Goal: Task Accomplishment & Management: Use online tool/utility

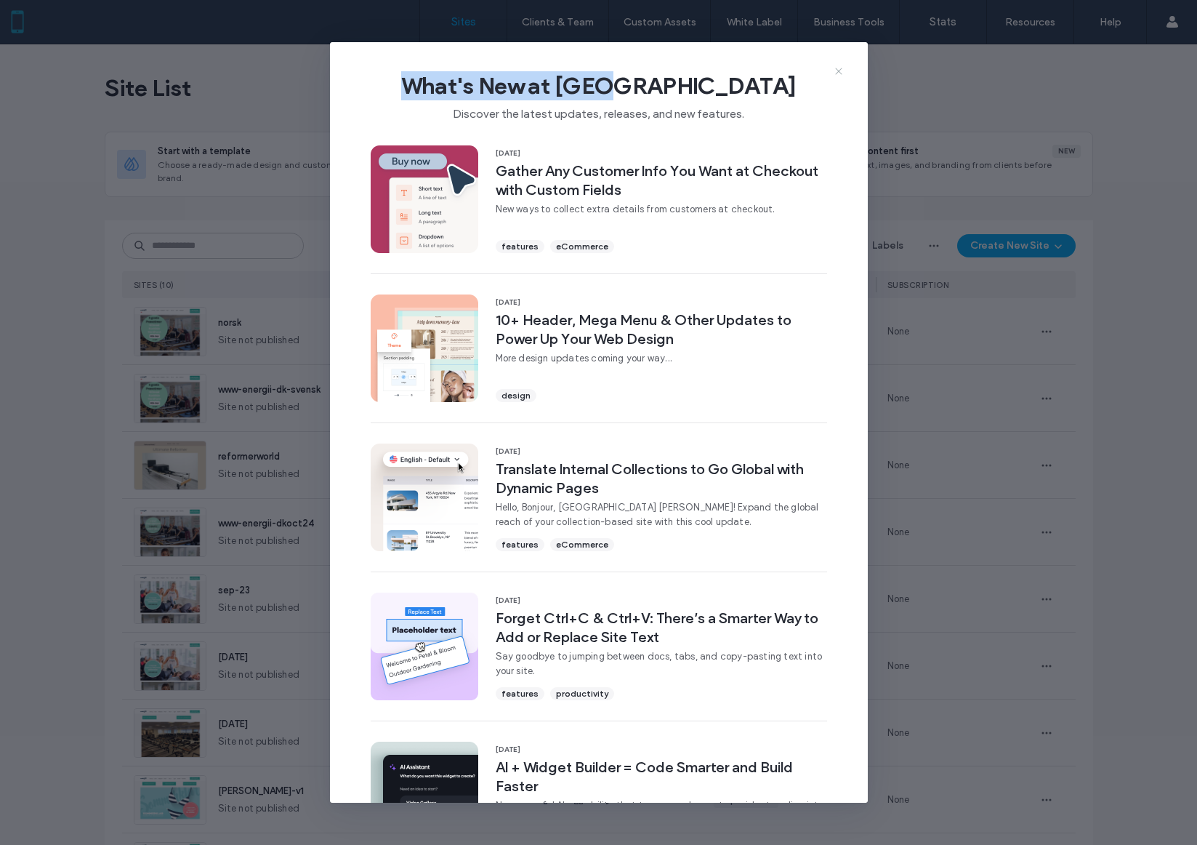
click at [844, 72] on div "What's New at Duda Discover the latest updates, releases, and new features. 11 …" at bounding box center [599, 422] width 538 height 761
click at [836, 67] on icon at bounding box center [839, 71] width 12 height 12
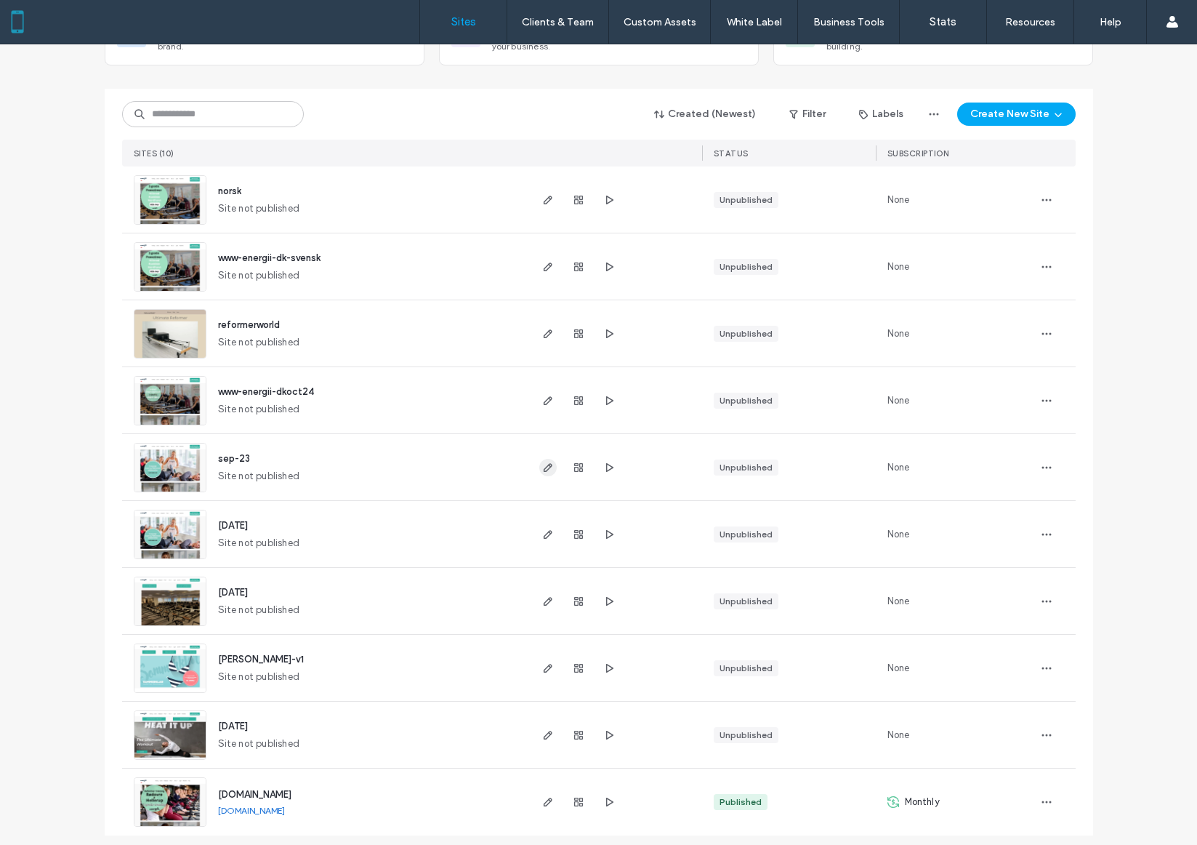
scroll to position [140, 0]
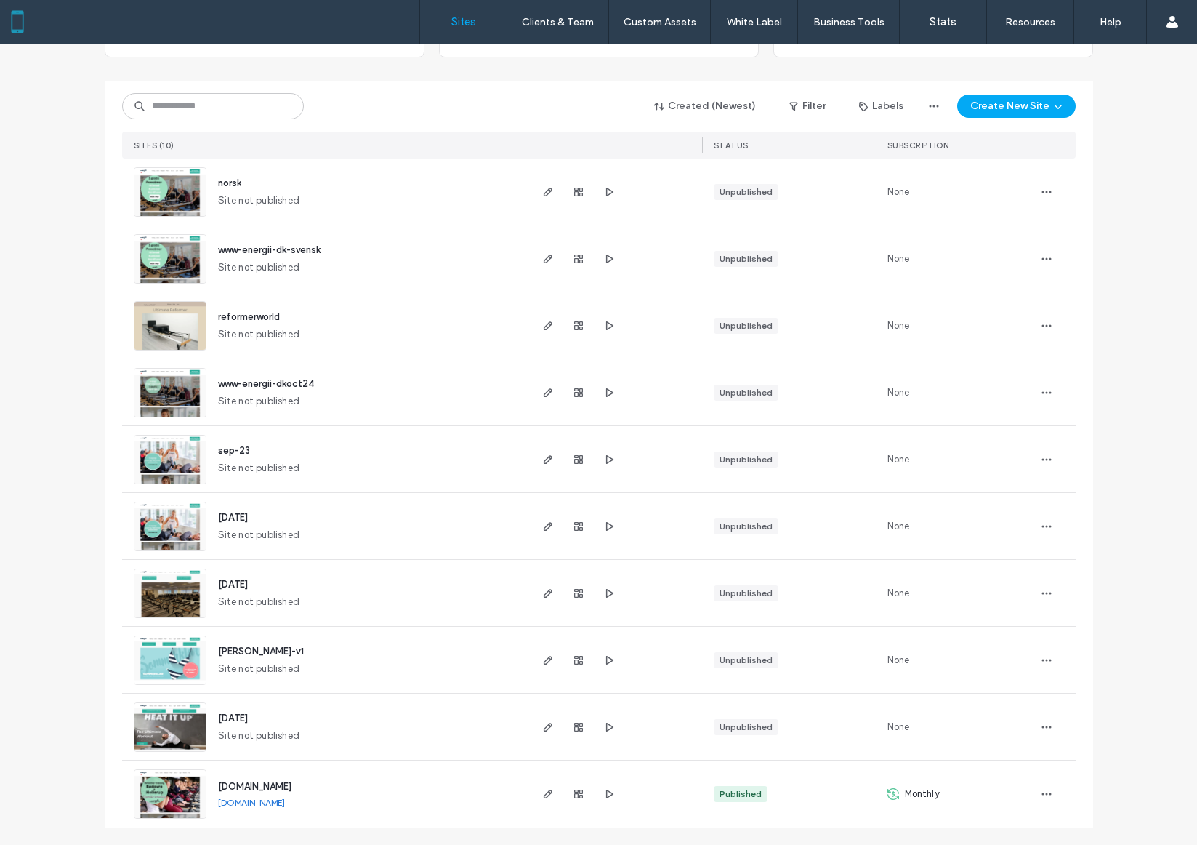
click at [234, 783] on span "www.energii.dk" at bounding box center [254, 786] width 73 height 11
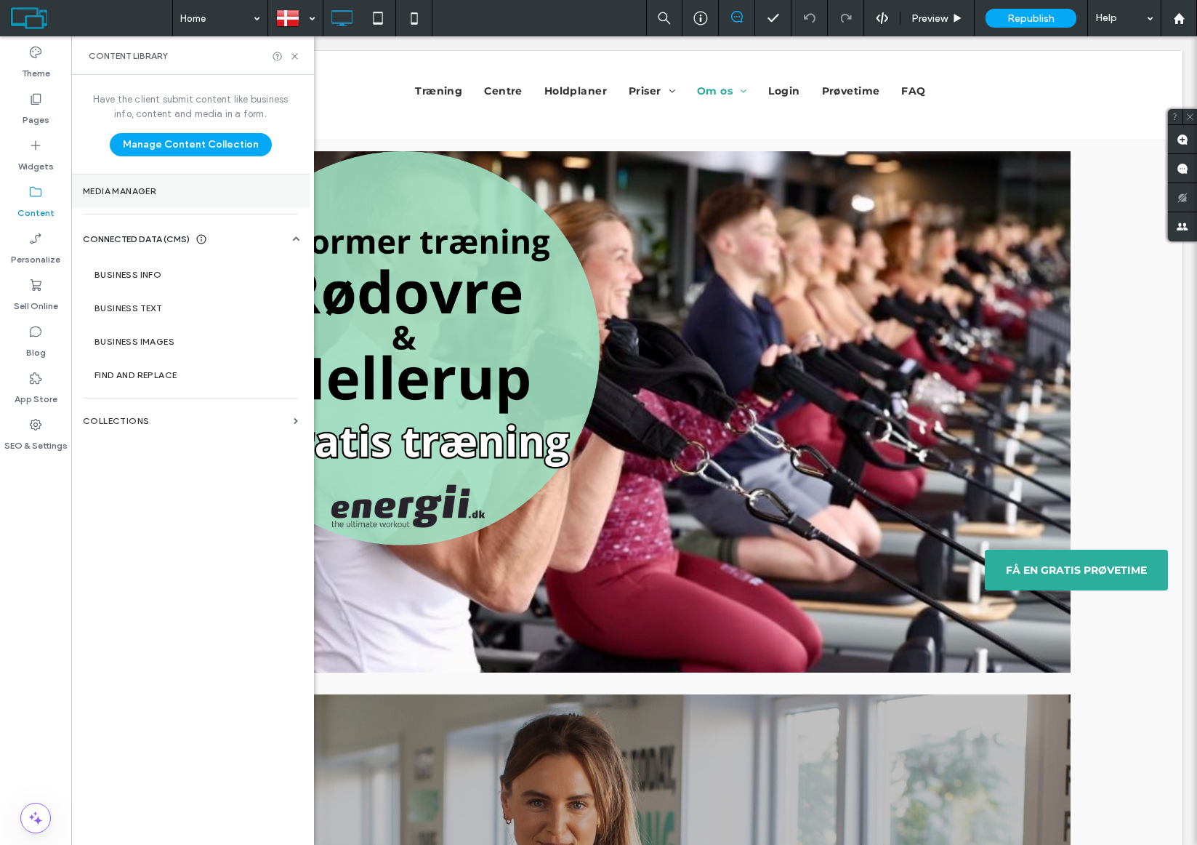
click at [112, 194] on label "Media Manager" at bounding box center [190, 191] width 215 height 10
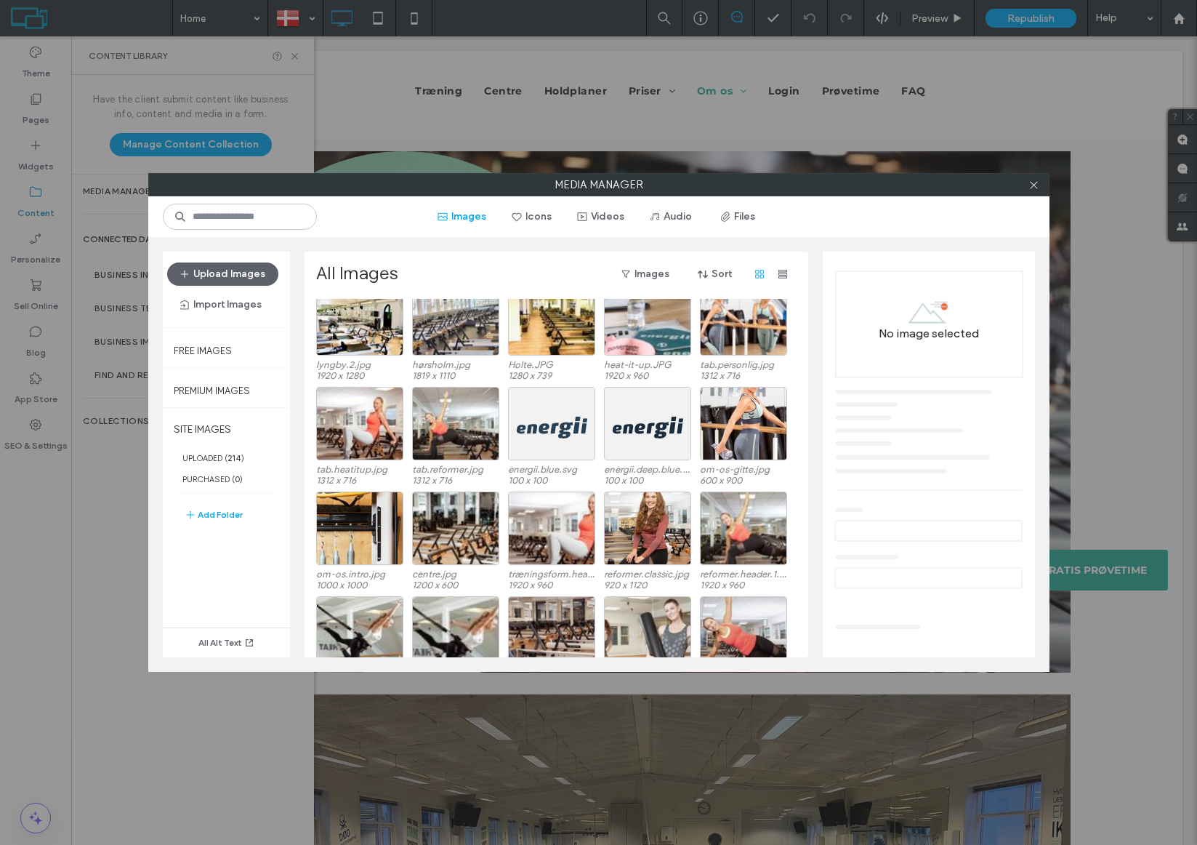
scroll to position [3812, 0]
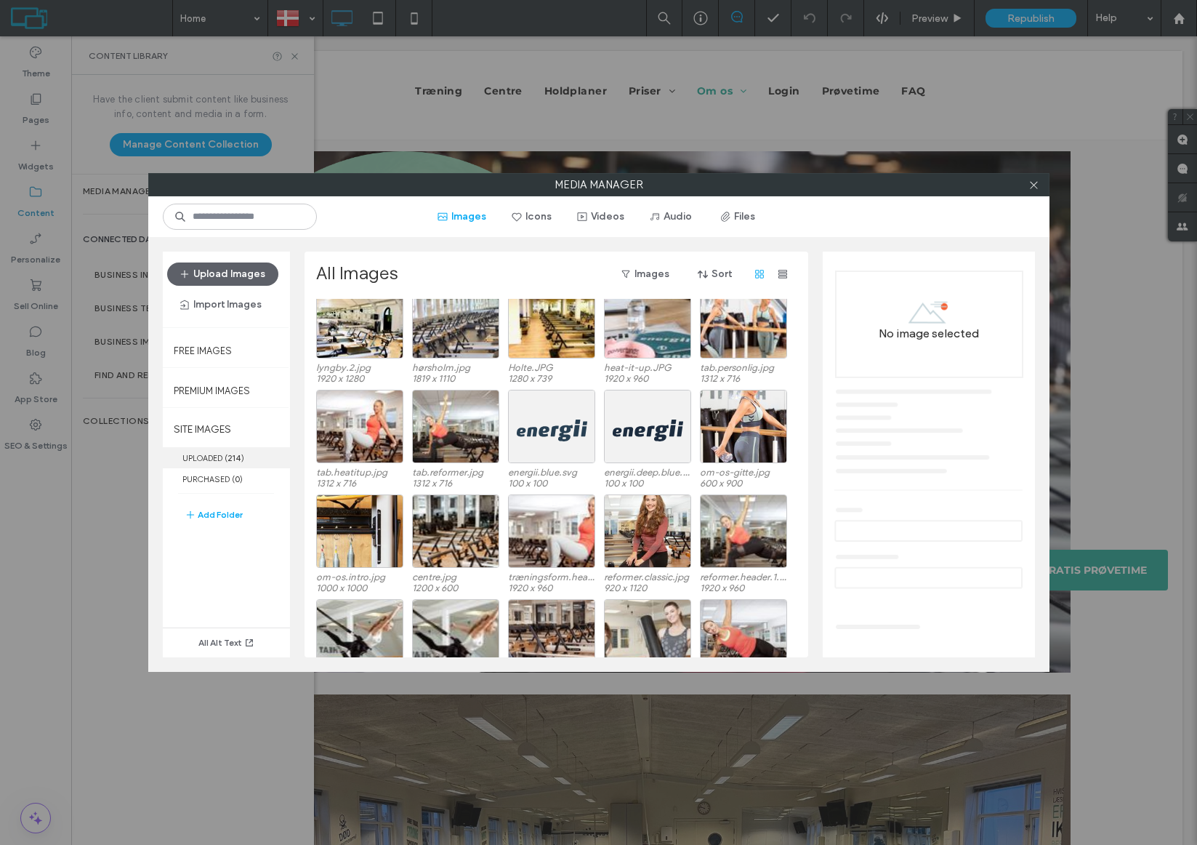
click at [243, 456] on span "( 214 )" at bounding box center [235, 458] width 20 height 10
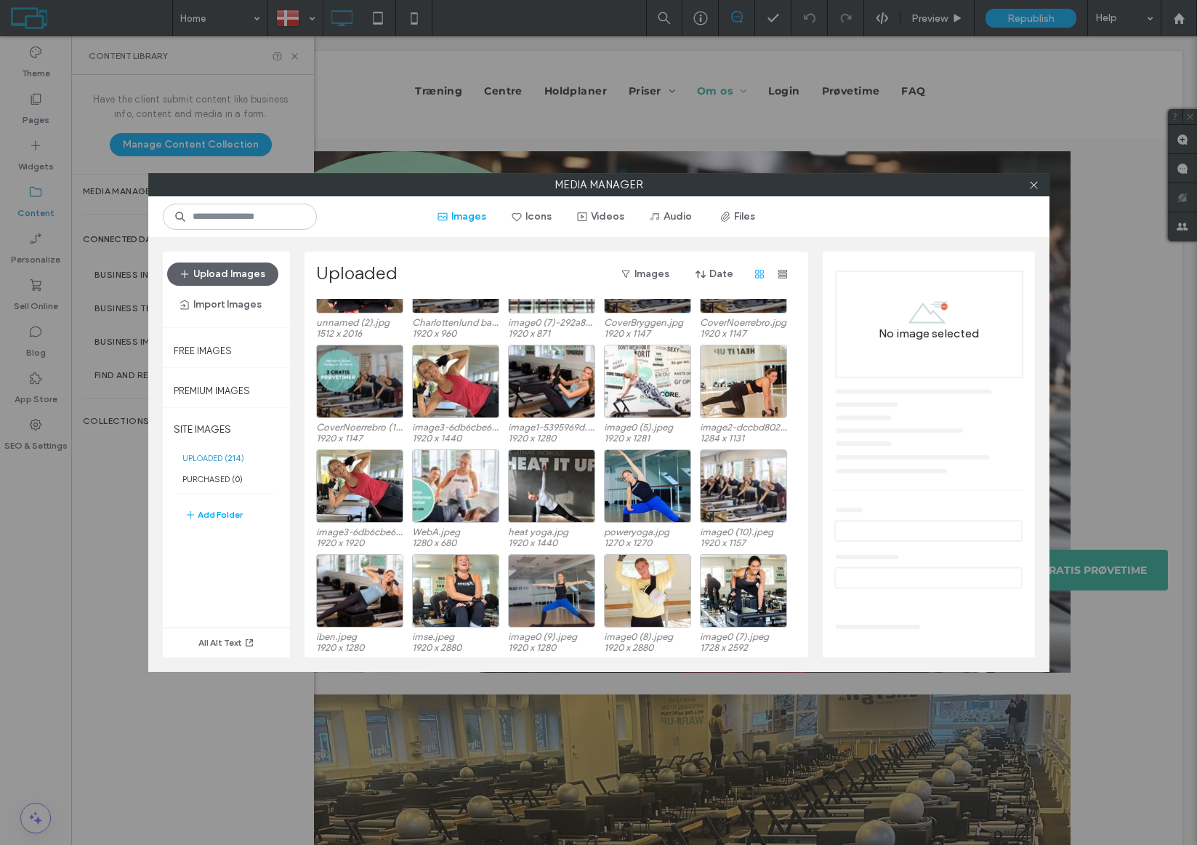
scroll to position [932, 0]
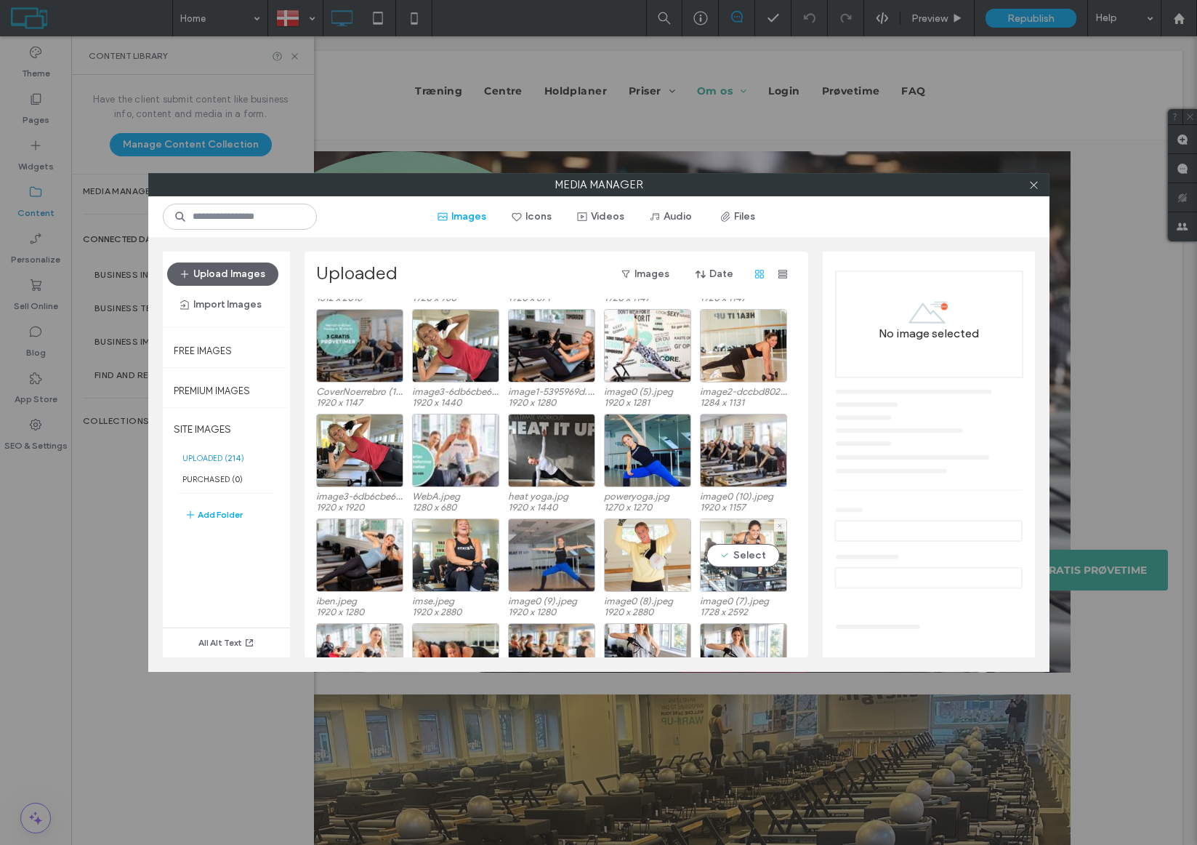
click at [738, 527] on div "Select" at bounding box center [743, 554] width 87 height 73
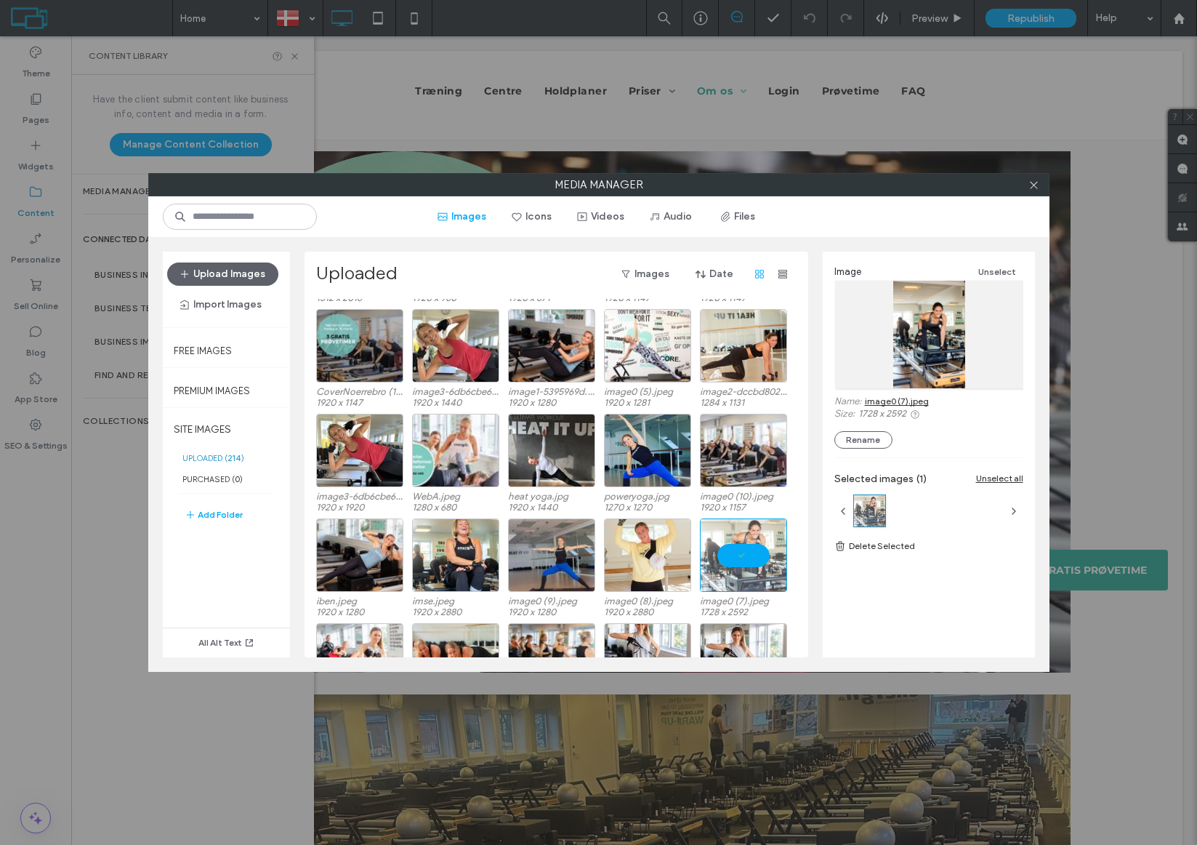
click at [900, 398] on link "image0 (7).jpeg" at bounding box center [897, 401] width 64 height 11
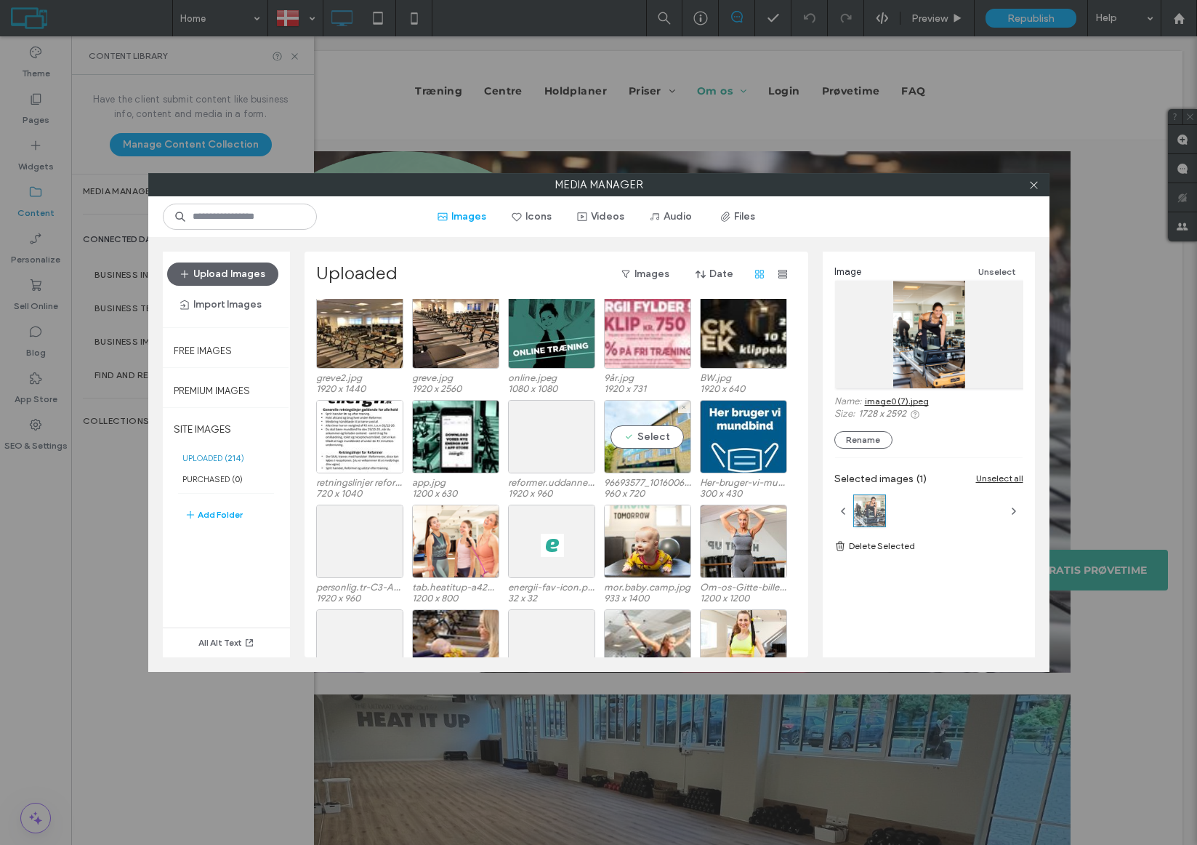
scroll to position [2457, 0]
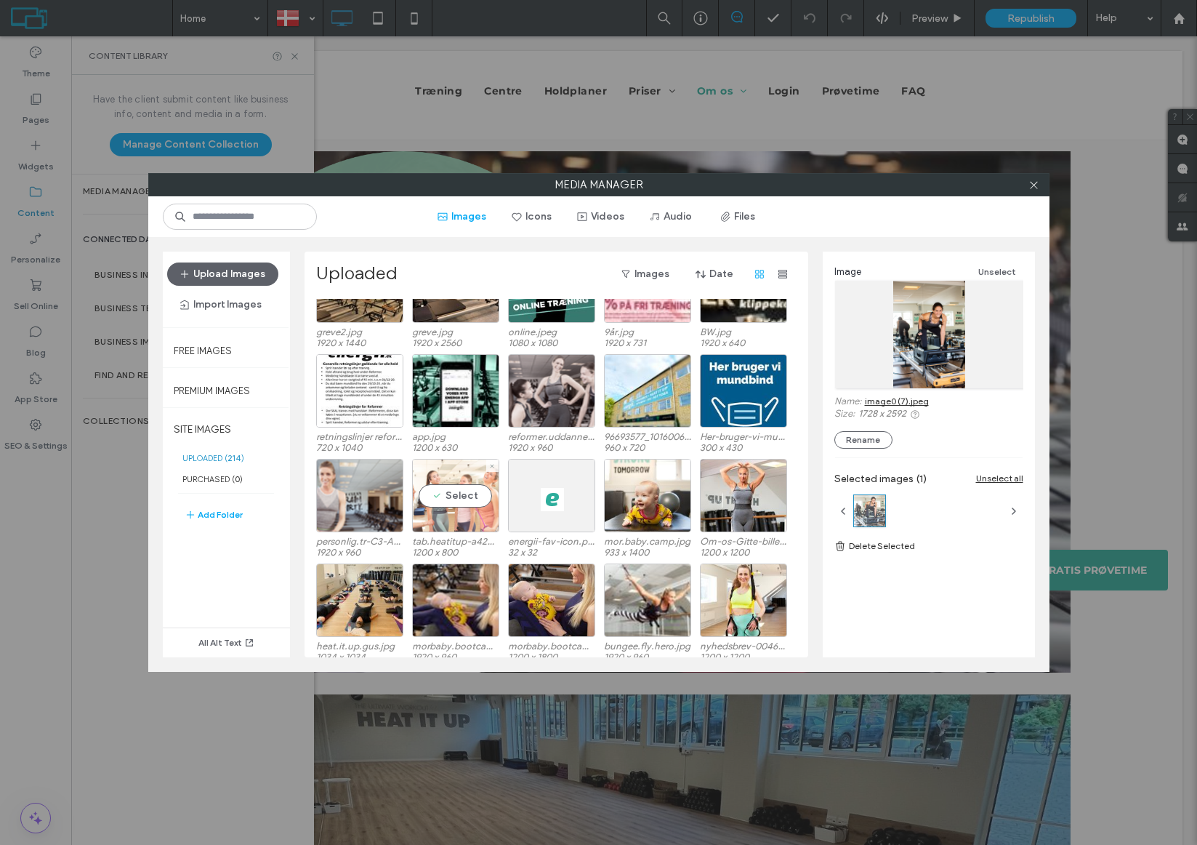
click at [457, 473] on div "Select" at bounding box center [455, 495] width 87 height 73
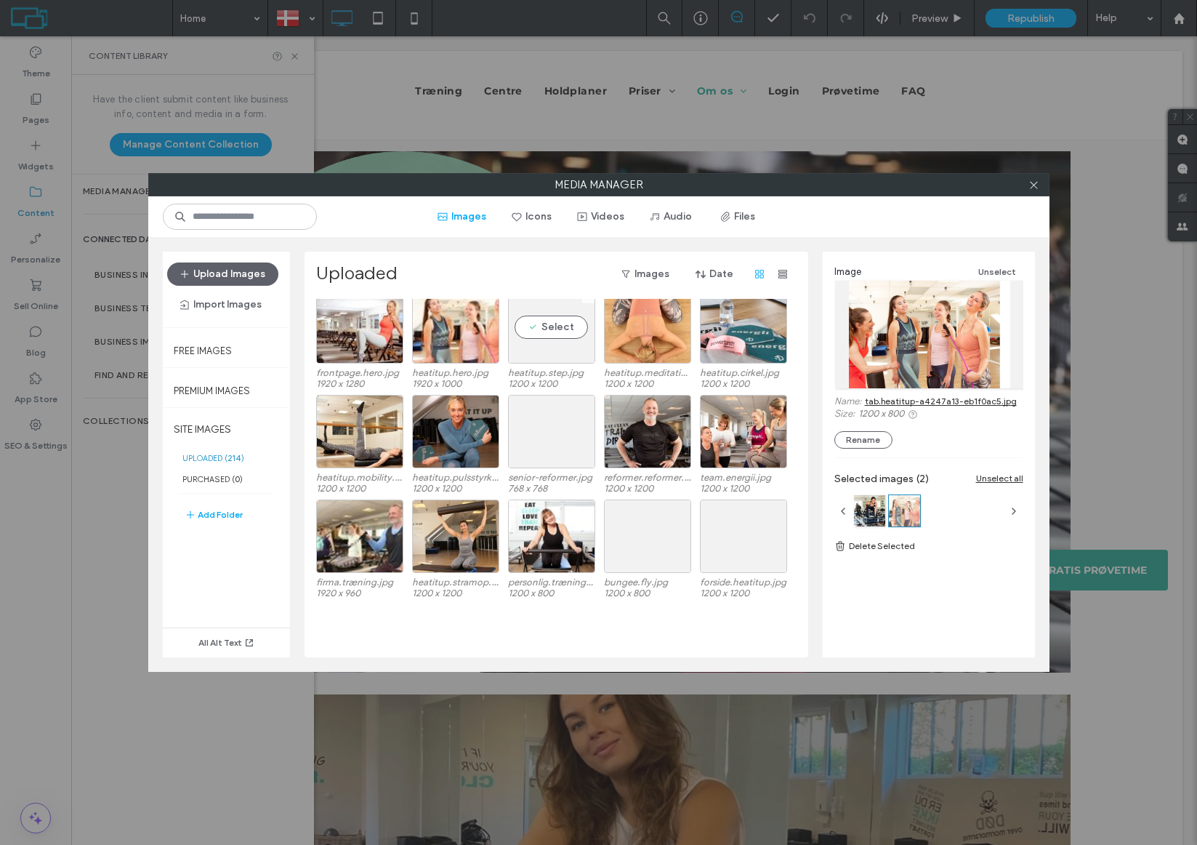
scroll to position [2964, 0]
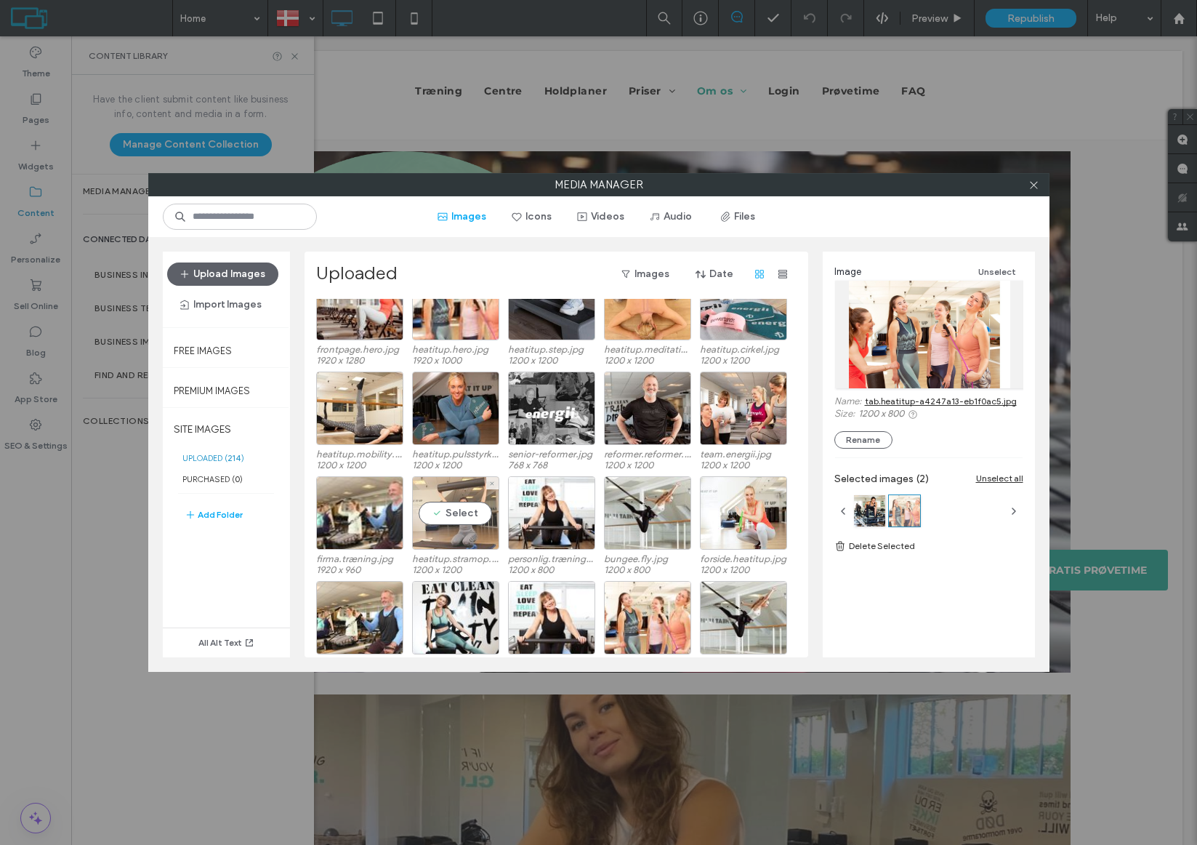
click at [460, 530] on div "Select" at bounding box center [455, 512] width 87 height 73
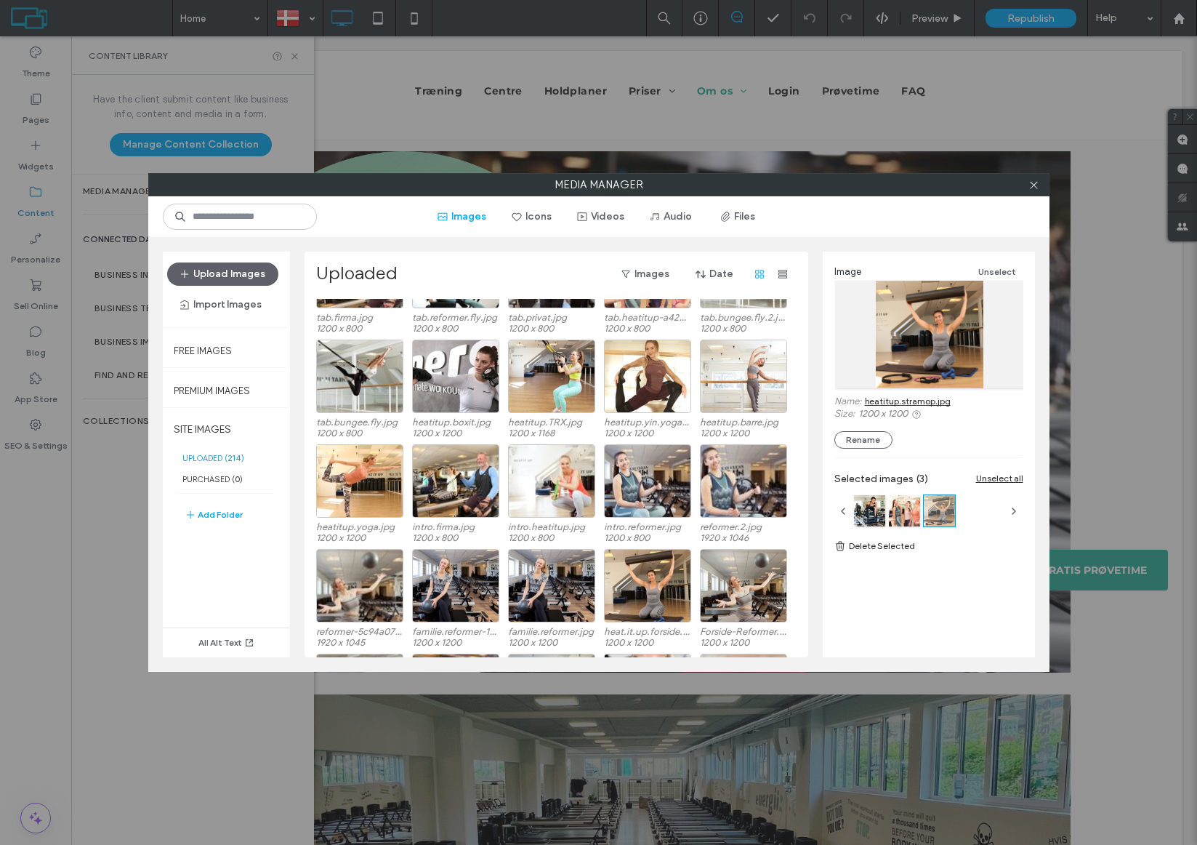
scroll to position [3318, 0]
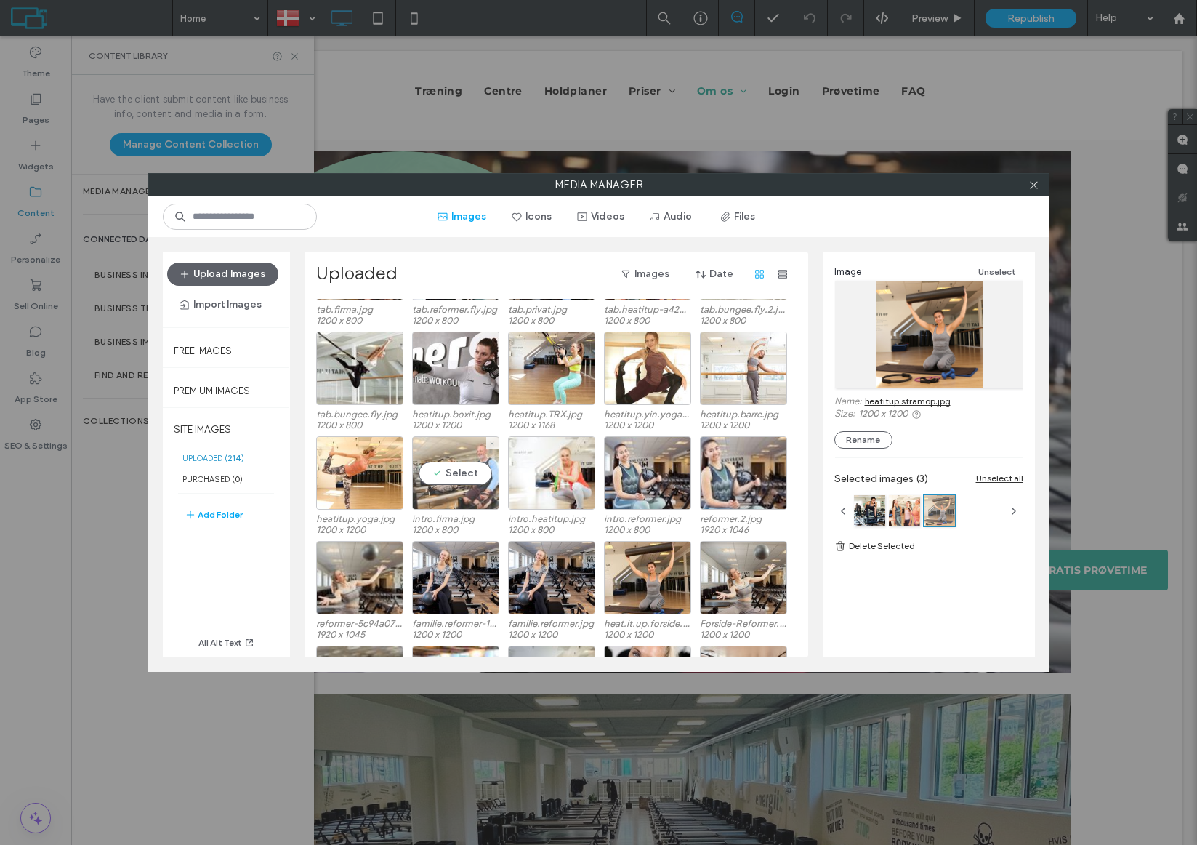
click at [451, 478] on div "Select" at bounding box center [455, 472] width 87 height 73
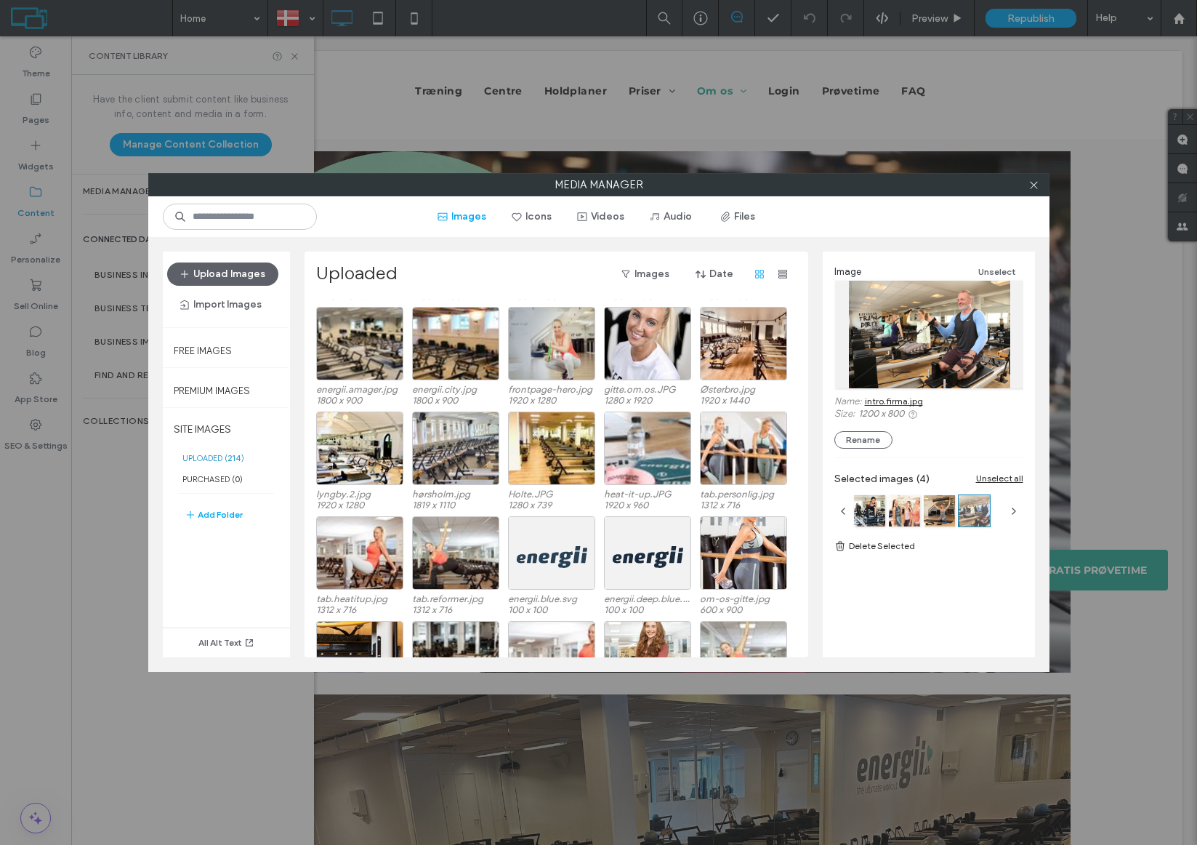
scroll to position [3694, 0]
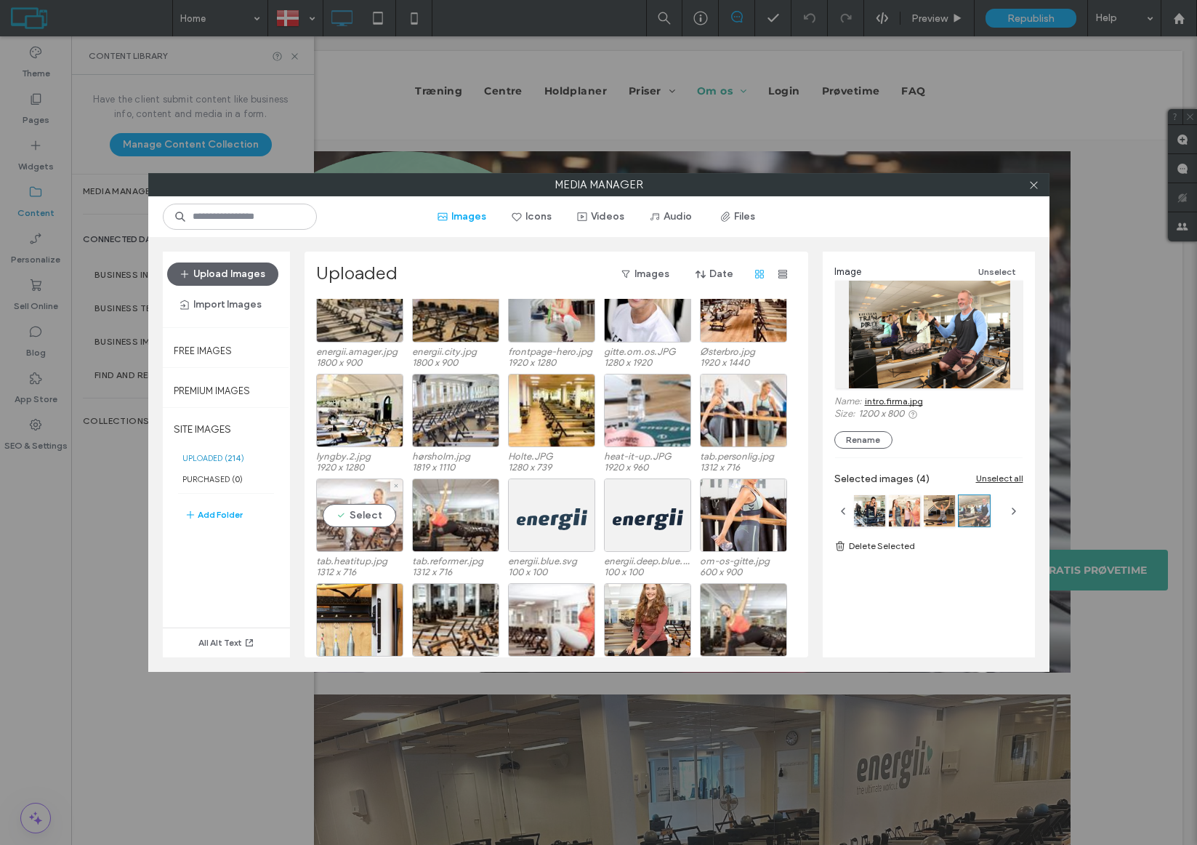
click at [382, 513] on div "Select" at bounding box center [359, 514] width 87 height 73
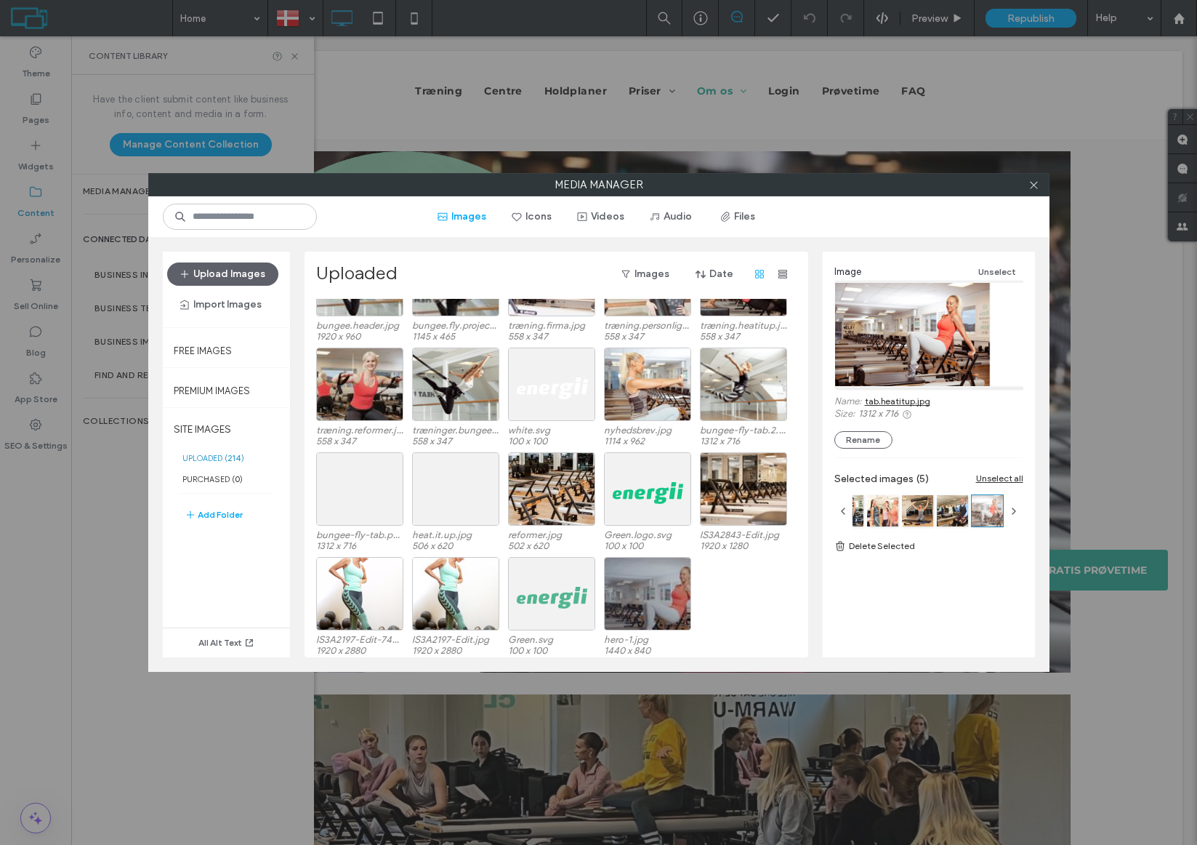
scroll to position [4144, 0]
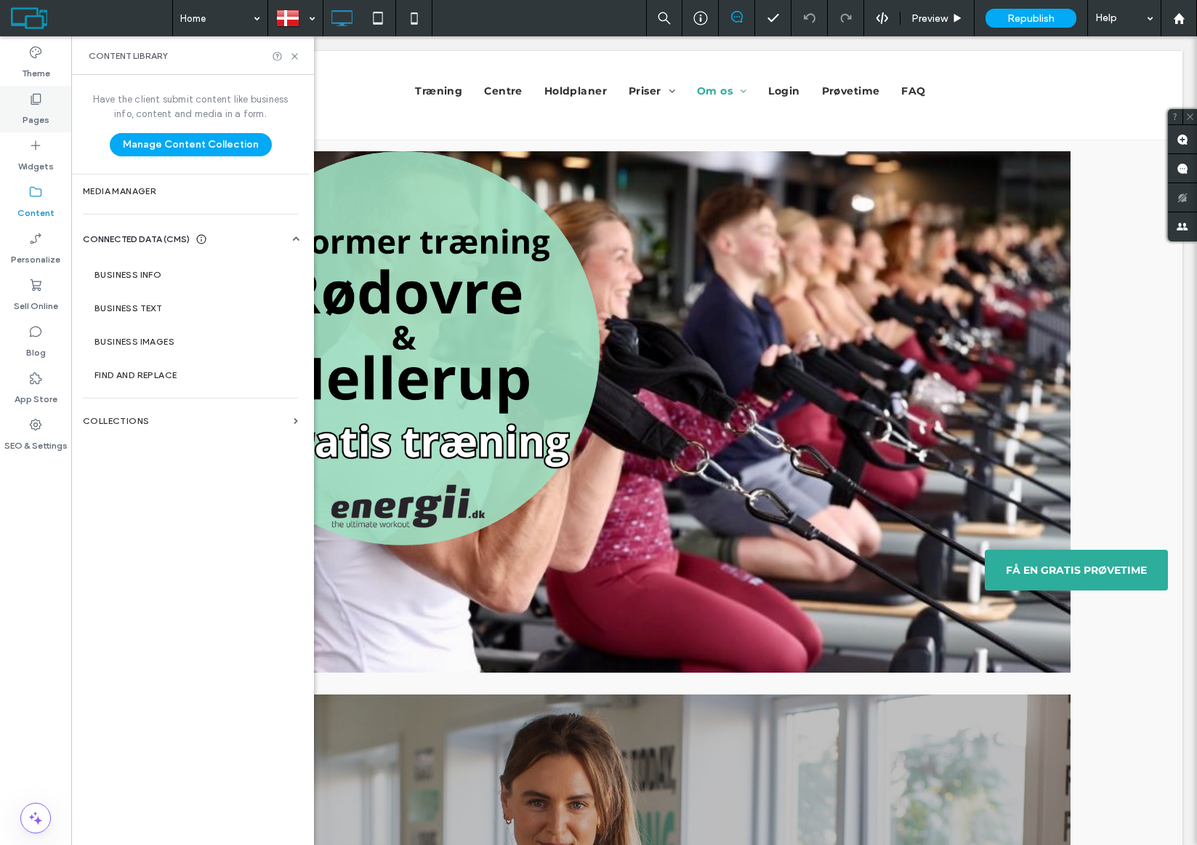
click at [33, 113] on label "Pages" at bounding box center [36, 116] width 27 height 20
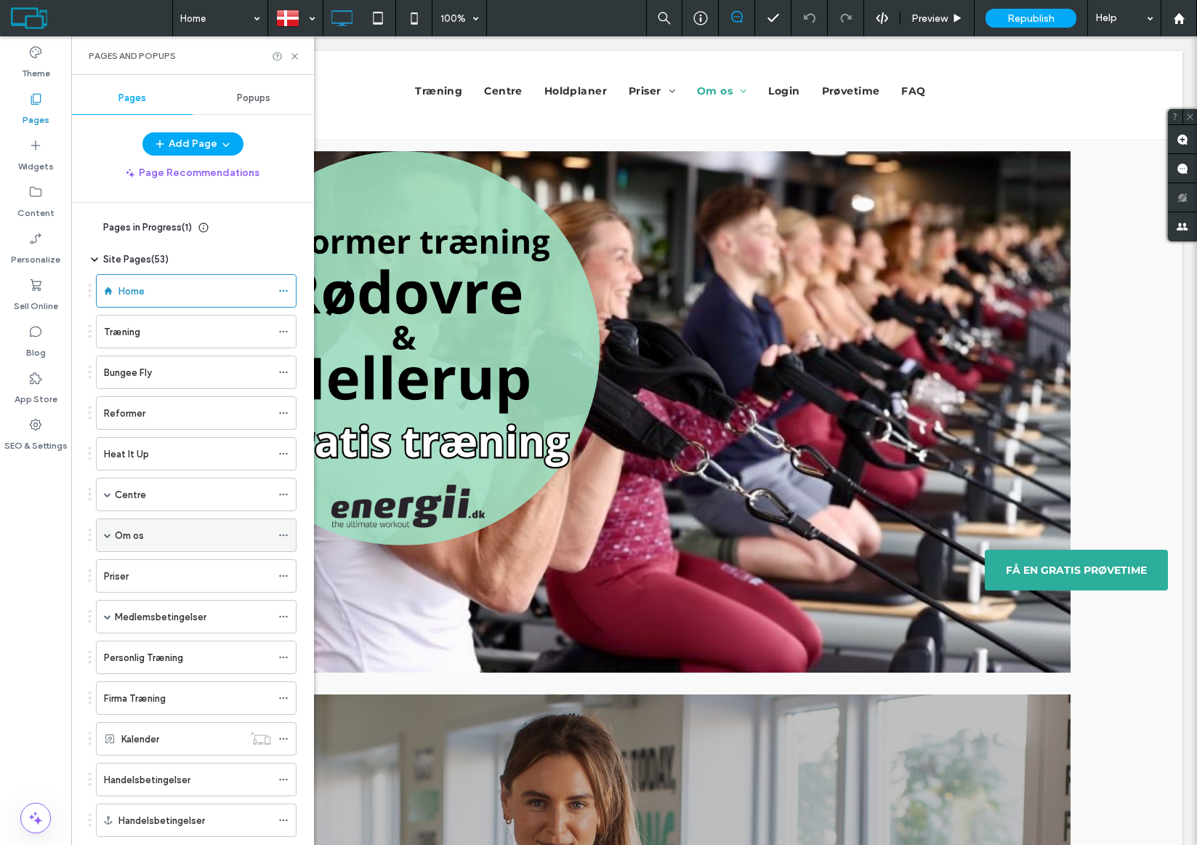
click at [107, 534] on span at bounding box center [107, 534] width 7 height 7
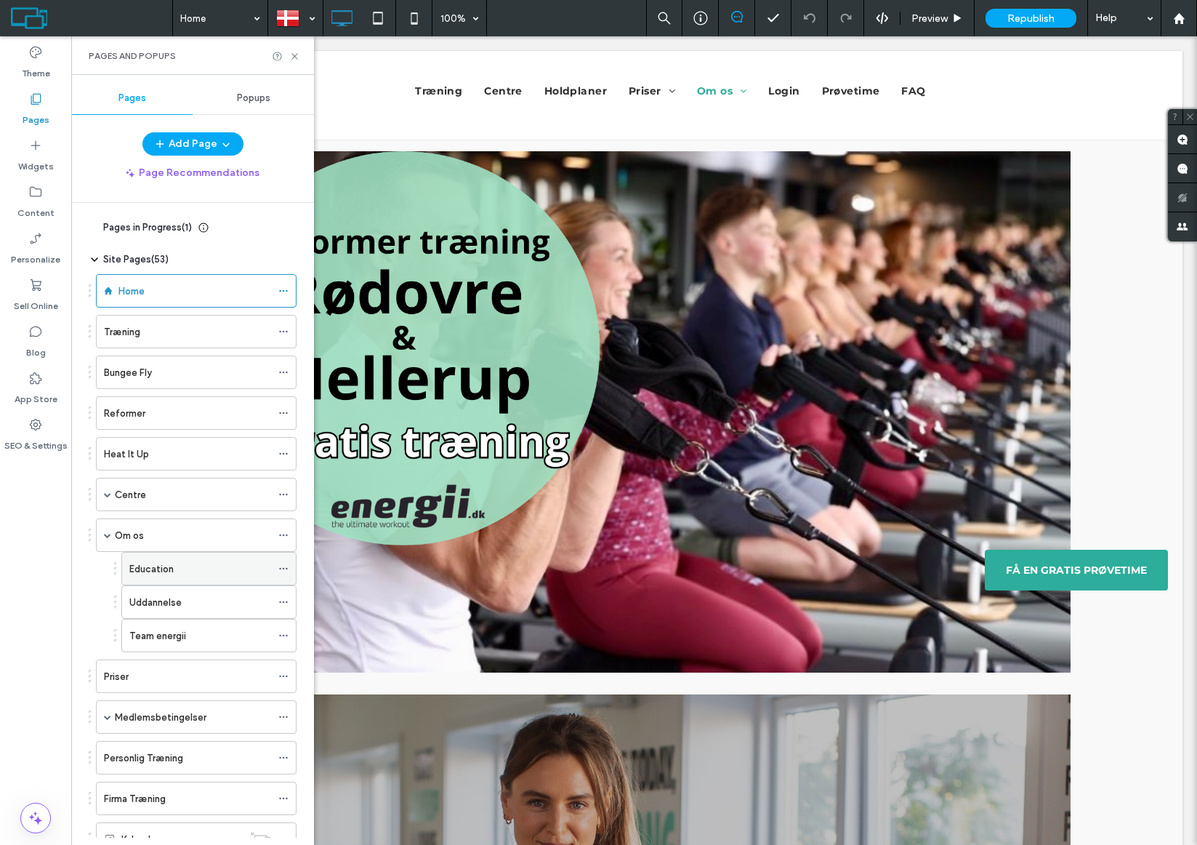
click at [153, 571] on label "Education" at bounding box center [151, 568] width 44 height 25
click at [158, 605] on div at bounding box center [598, 422] width 1197 height 845
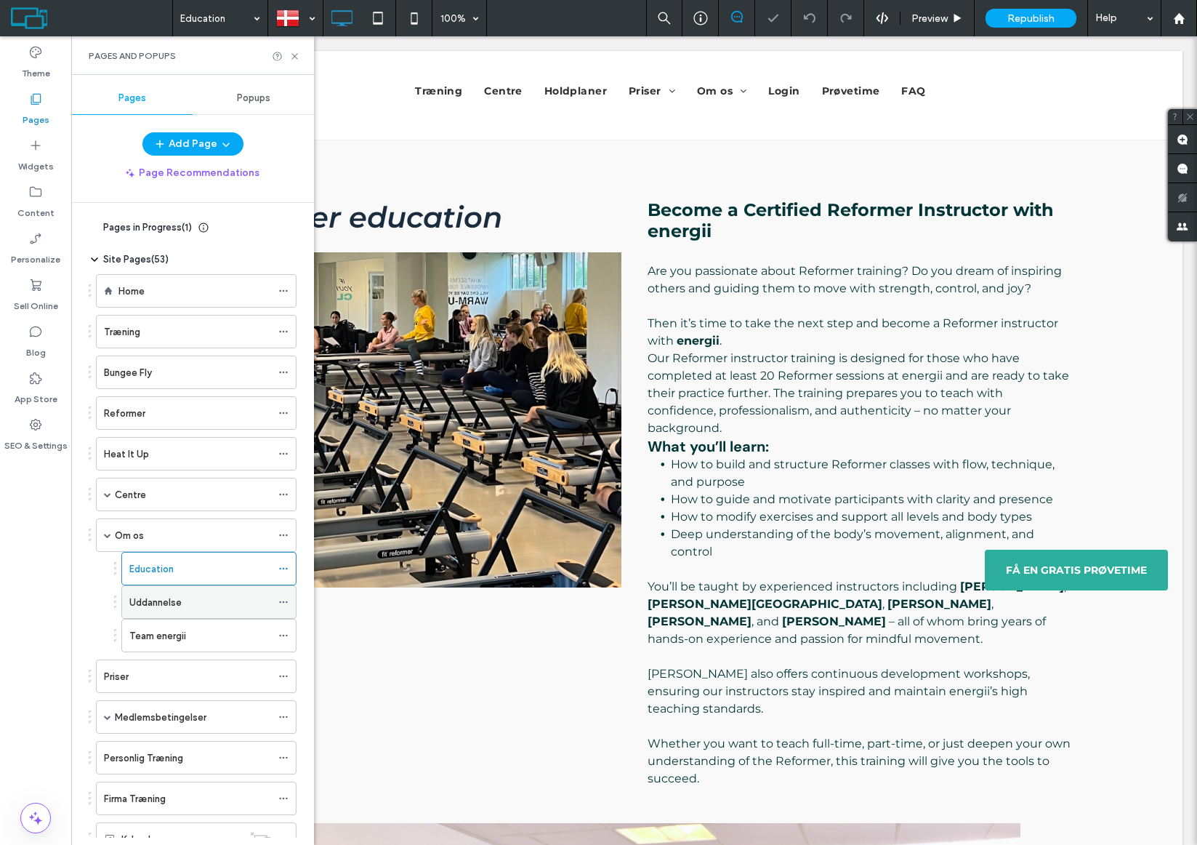
click at [158, 603] on label "Uddannelse" at bounding box center [155, 602] width 52 height 25
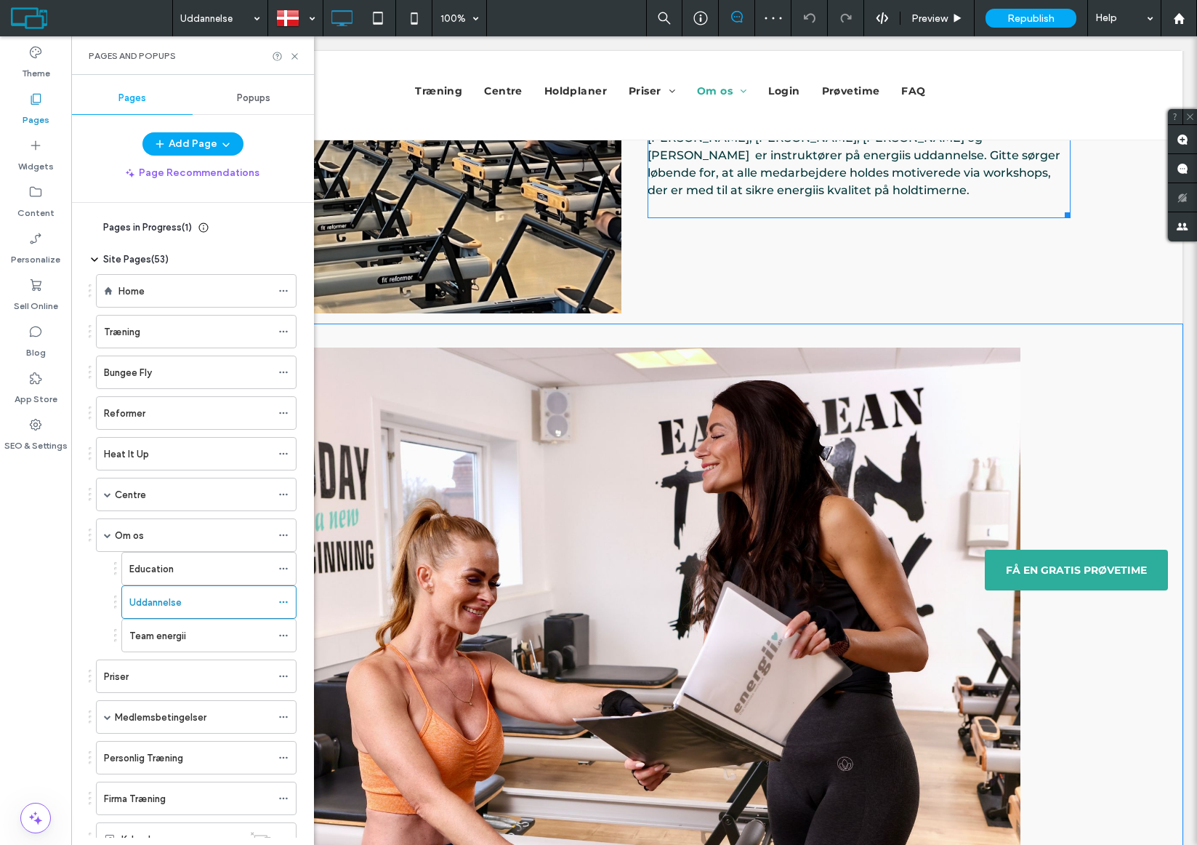
scroll to position [280, 0]
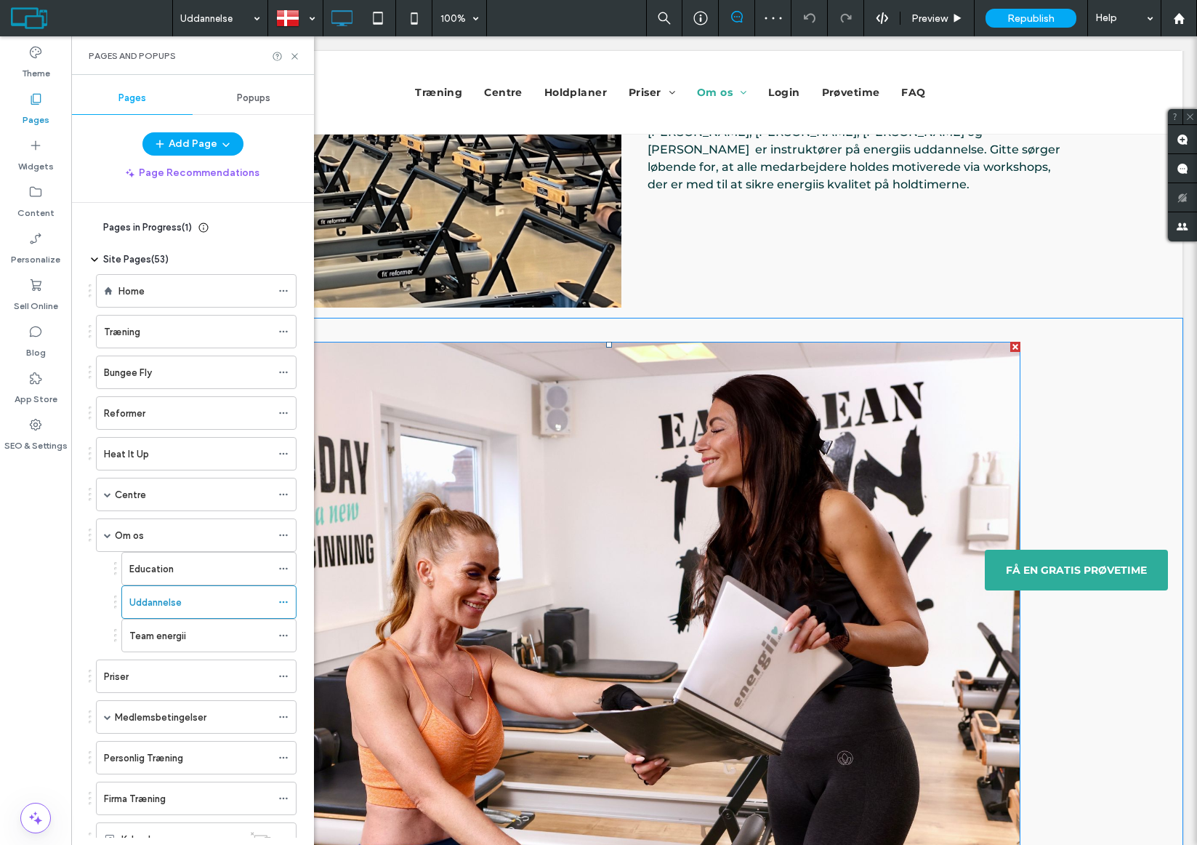
click at [665, 449] on img at bounding box center [609, 631] width 822 height 579
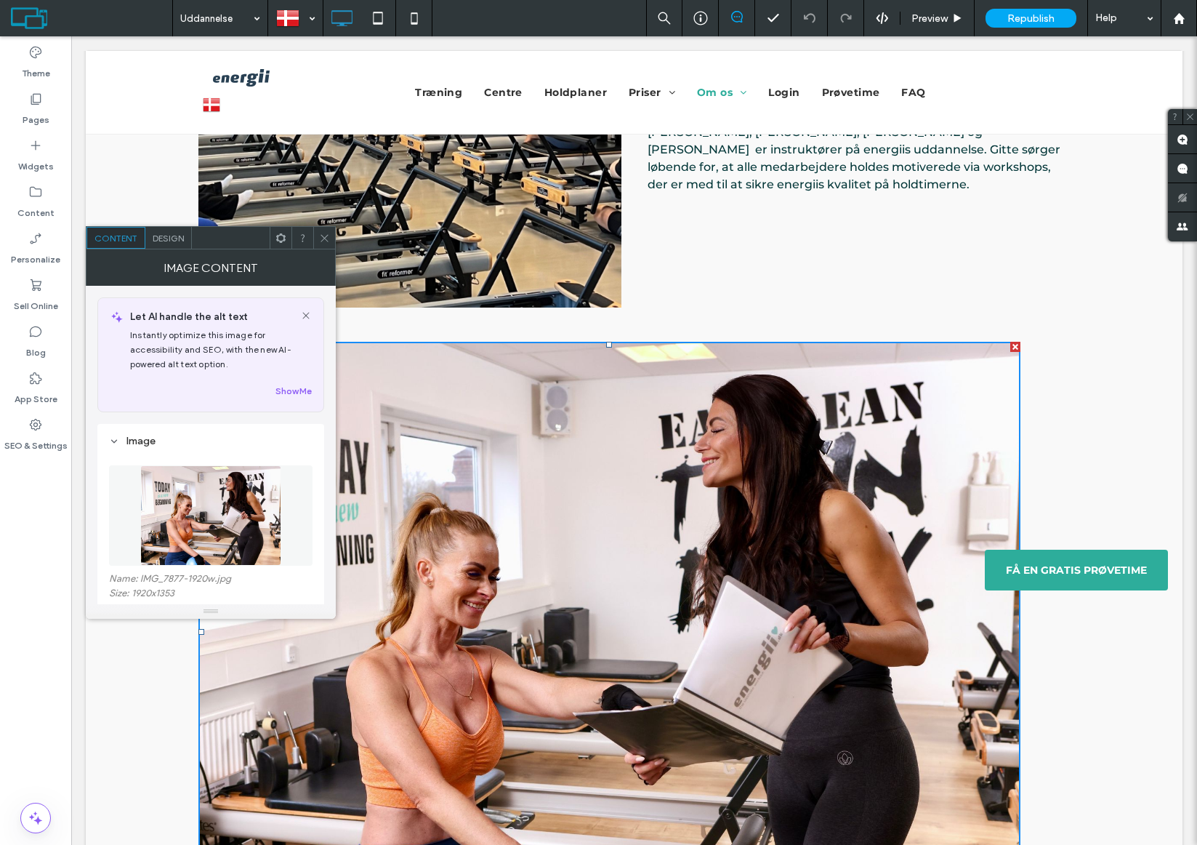
click at [180, 523] on img at bounding box center [211, 515] width 142 height 100
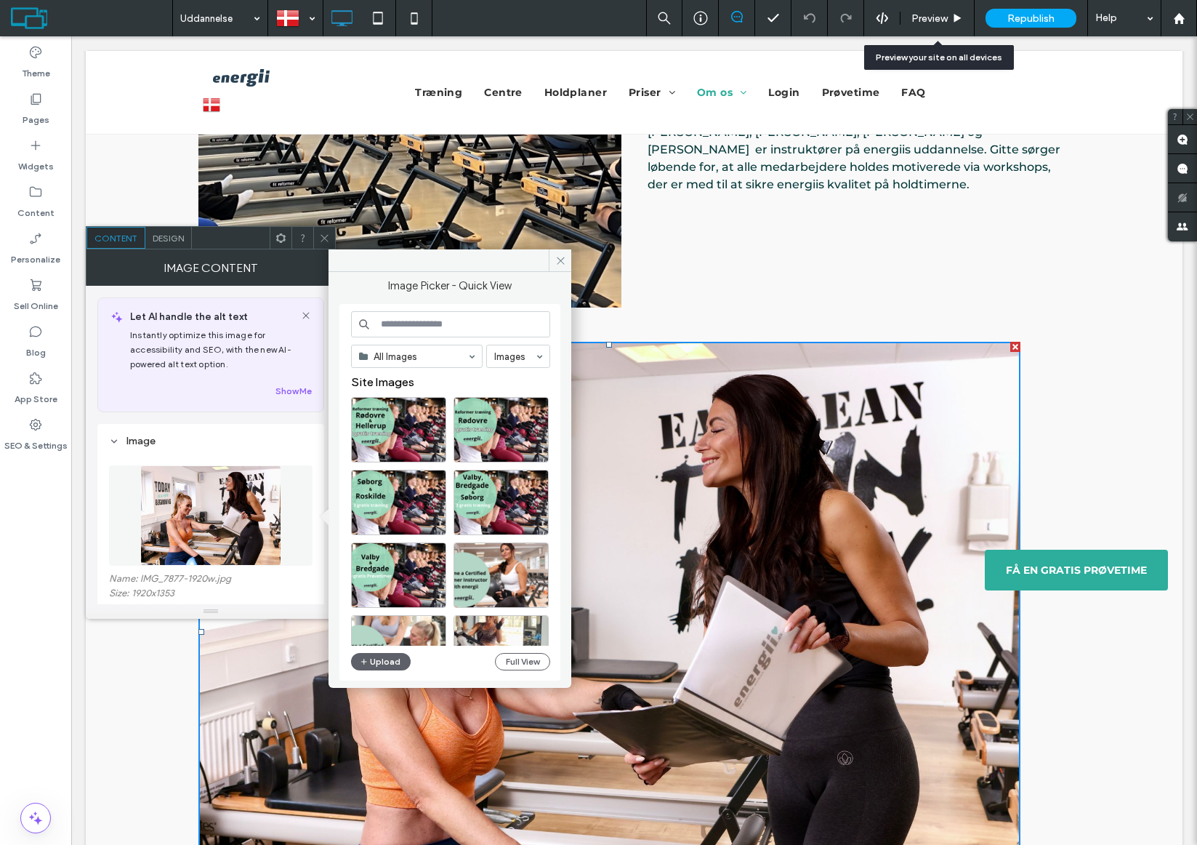
drag, startPoint x: 170, startPoint y: 519, endPoint x: 939, endPoint y: 0, distance: 928.0
click at [0, 0] on body ".wqwq-1{fill:#231f20;} .cls-1q, .cls-2q { fill-rule: evenodd; } .cls-2q { fill:…" at bounding box center [598, 422] width 1197 height 845
click at [177, 679] on div "Click To Paste Row + Add Section" at bounding box center [634, 625] width 1097 height 614
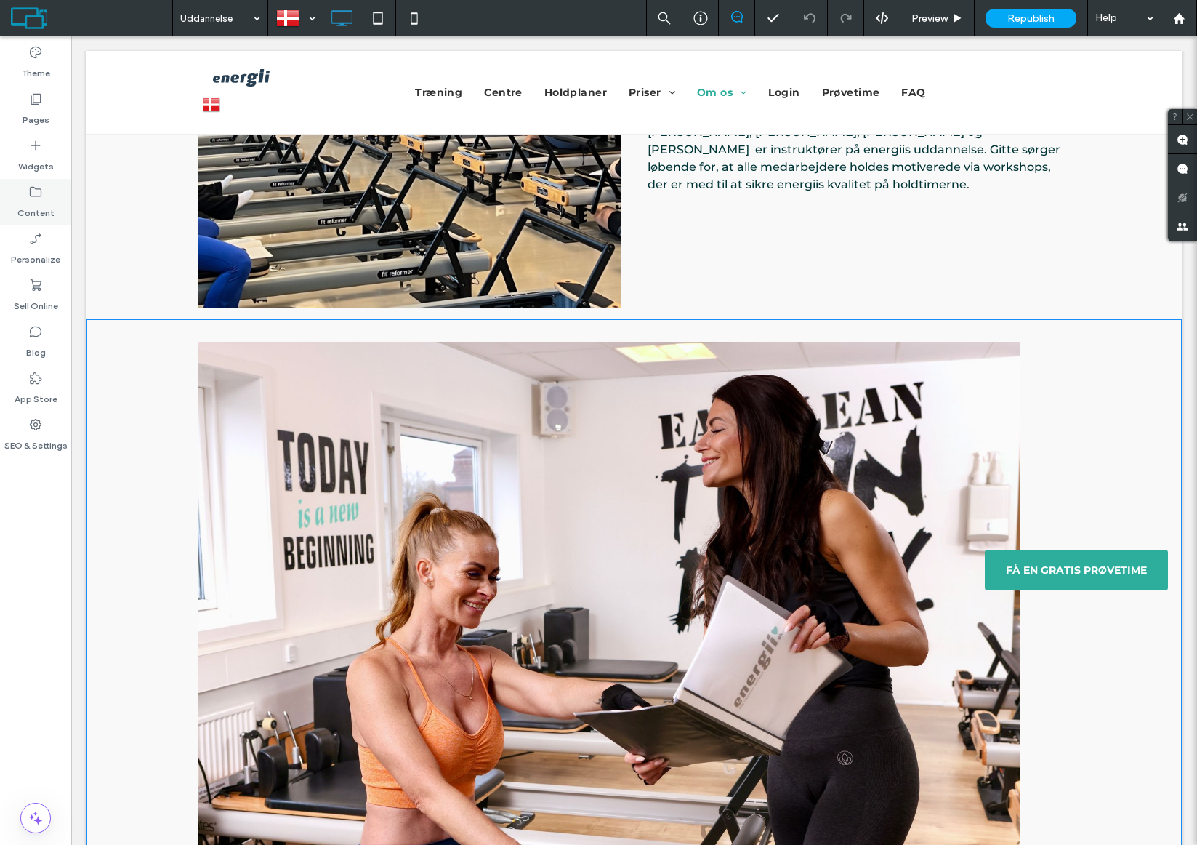
click at [34, 204] on label "Content" at bounding box center [35, 209] width 37 height 20
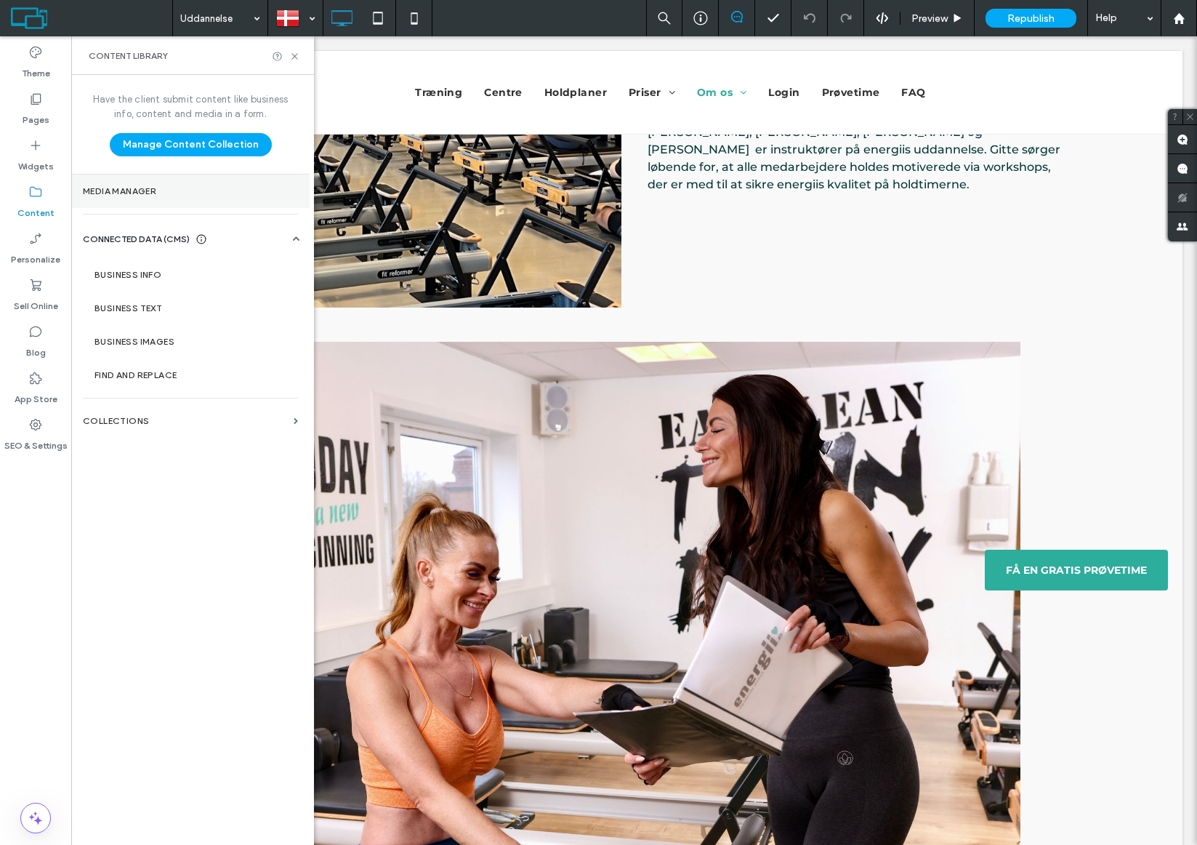
click at [117, 188] on label "Media Manager" at bounding box center [190, 191] width 215 height 10
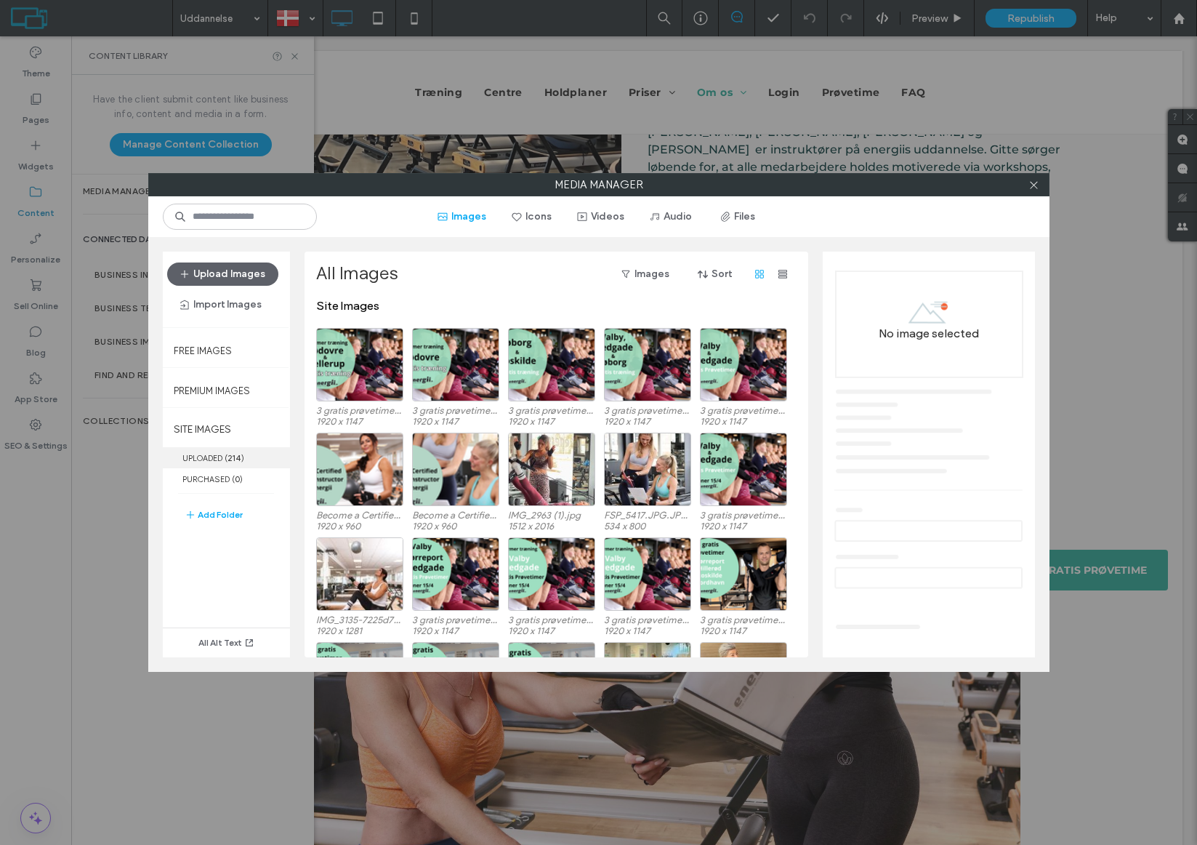
click at [196, 462] on label "UPLOADED ( 214 )" at bounding box center [226, 457] width 127 height 21
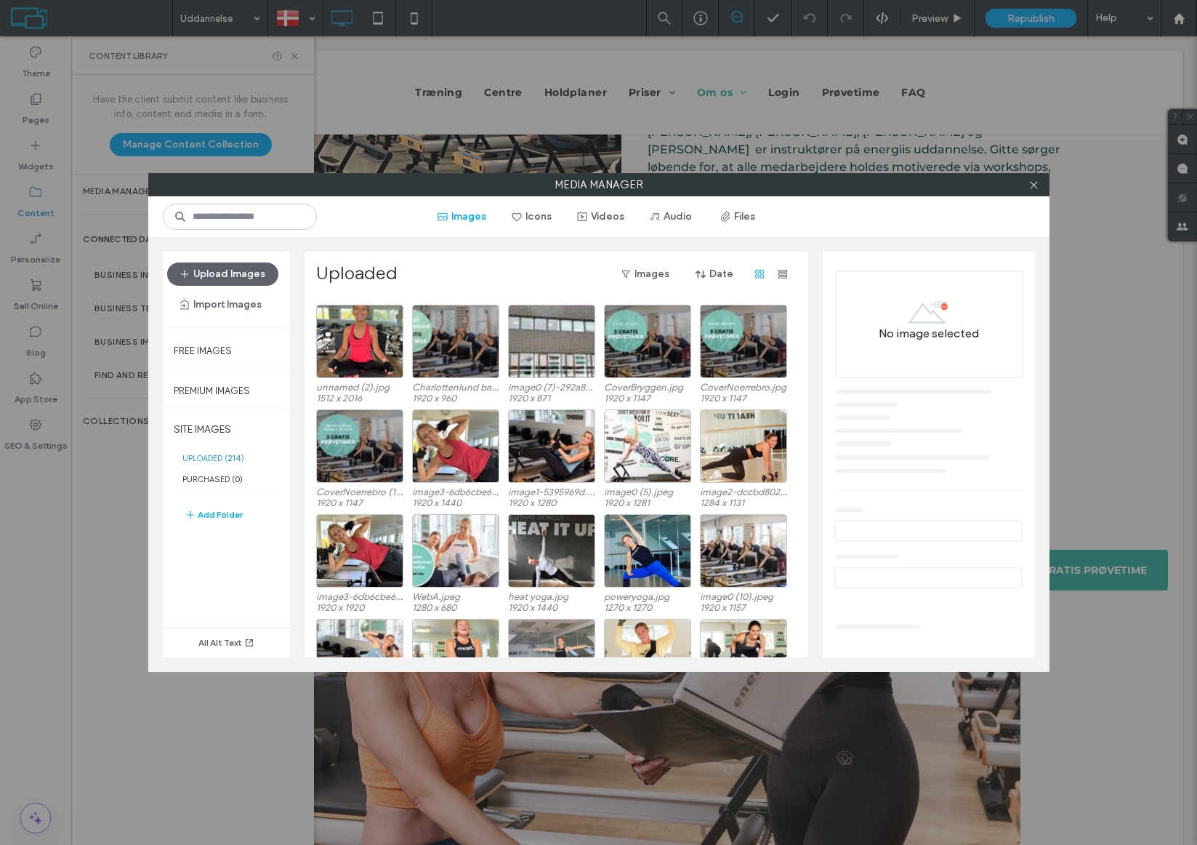
scroll to position [998, 0]
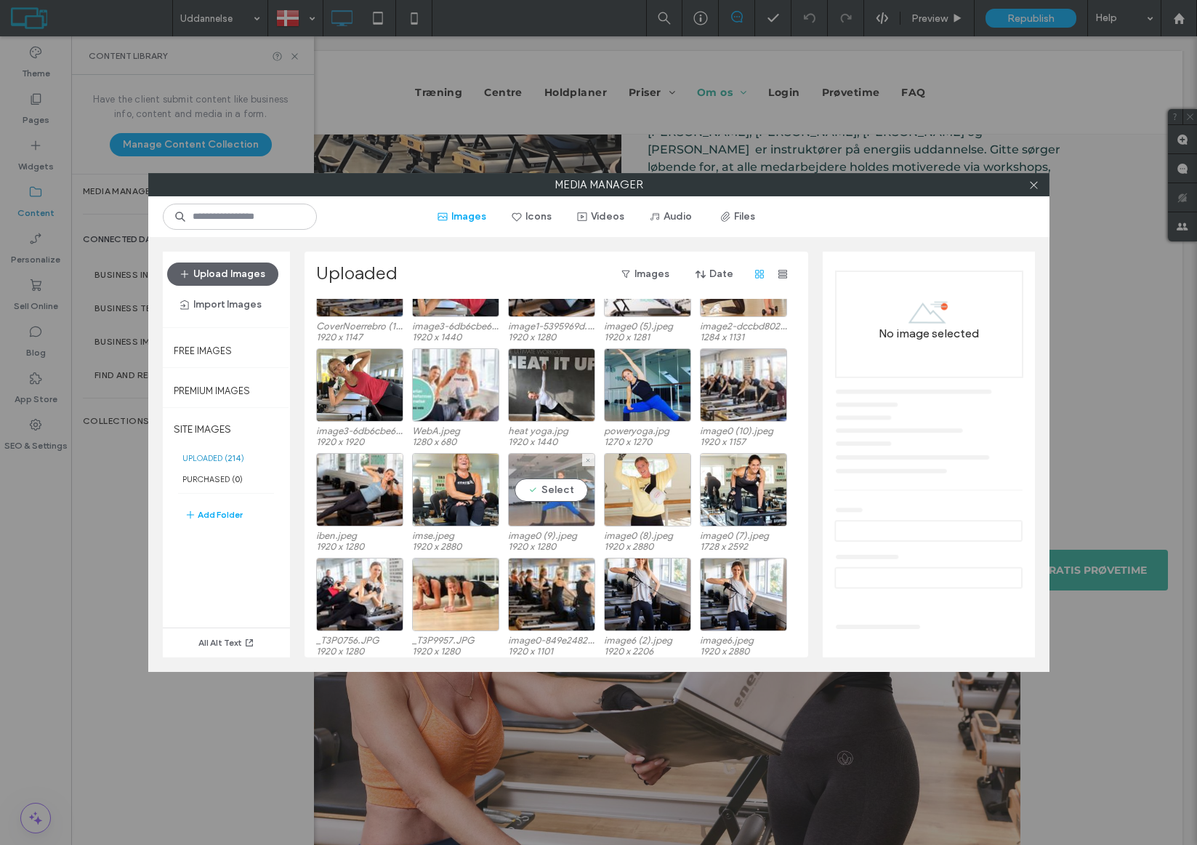
click at [540, 506] on div "Select" at bounding box center [551, 489] width 87 height 73
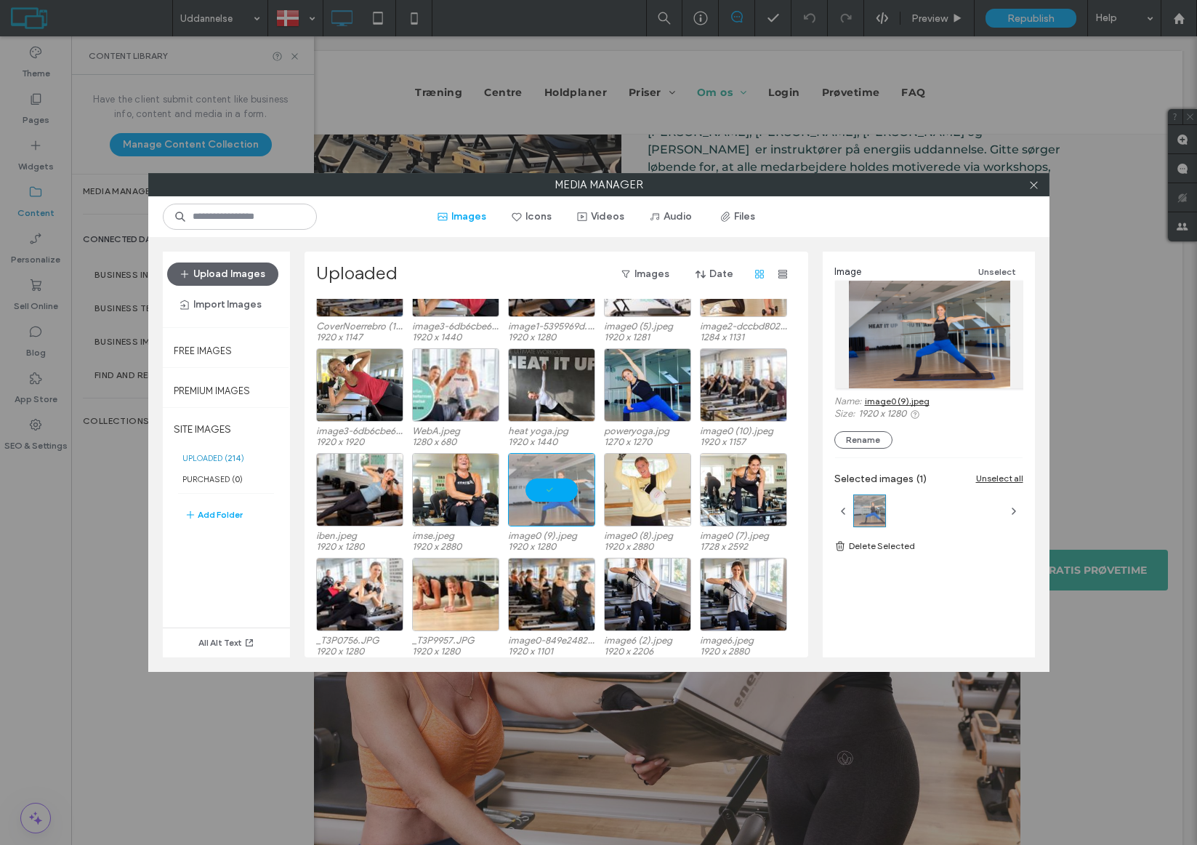
click at [875, 348] on div at bounding box center [929, 335] width 189 height 108
click at [875, 402] on link "image0 (9).jpeg" at bounding box center [897, 401] width 65 height 11
